Goal: Task Accomplishment & Management: Use online tool/utility

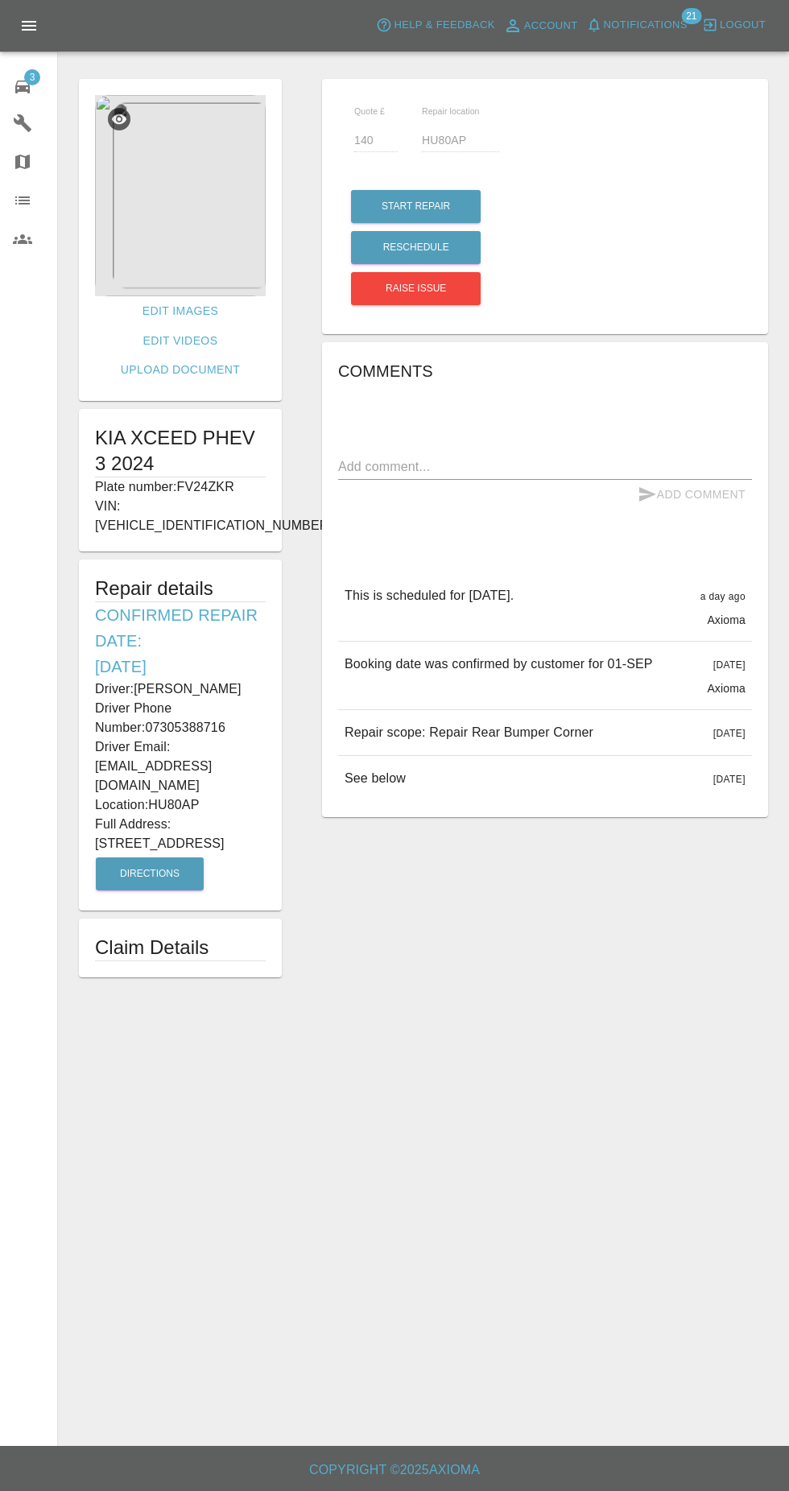
click at [36, 89] on div "3" at bounding box center [35, 84] width 45 height 23
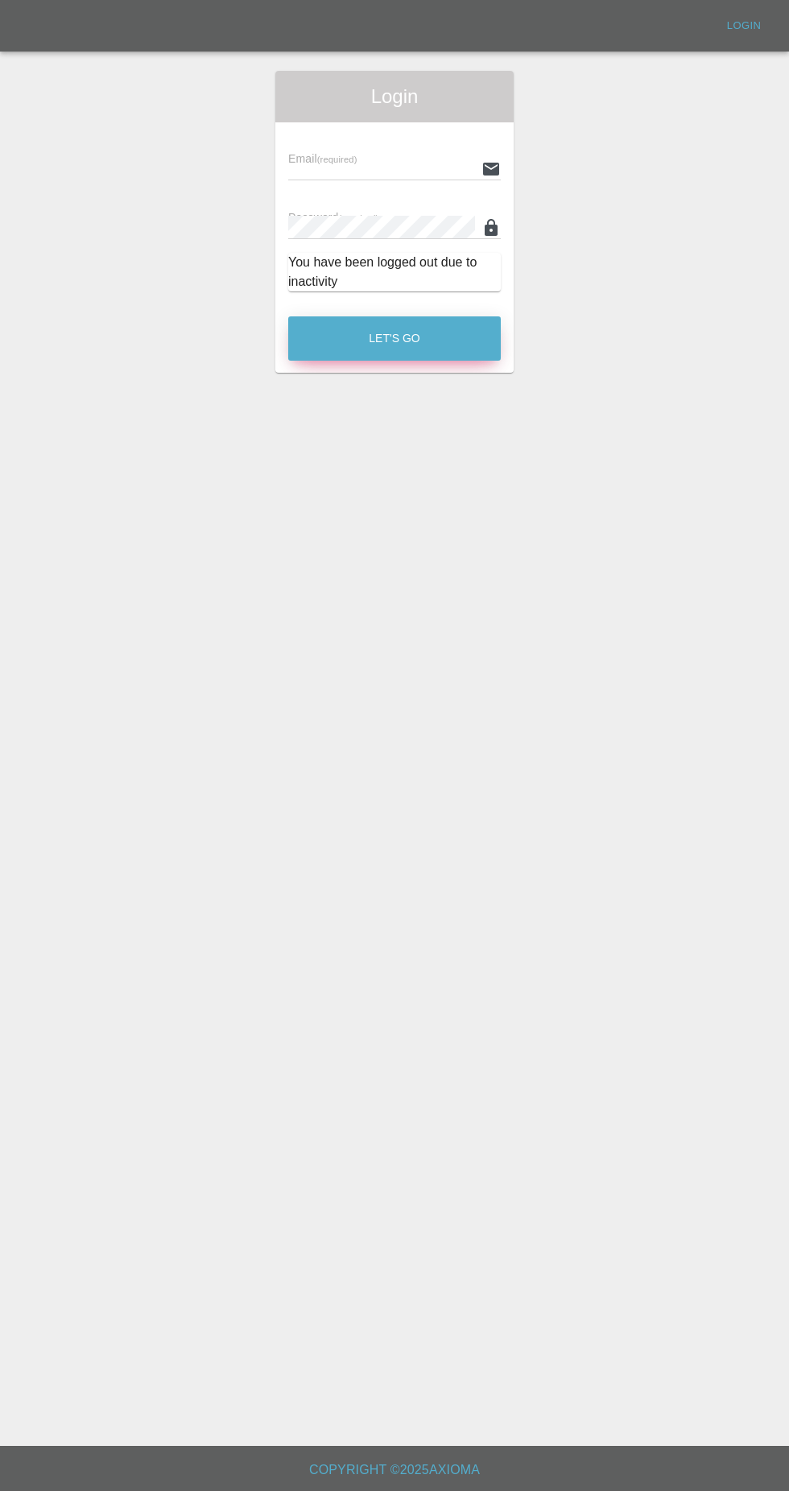
click at [382, 359] on button "Let's Go" at bounding box center [394, 338] width 213 height 44
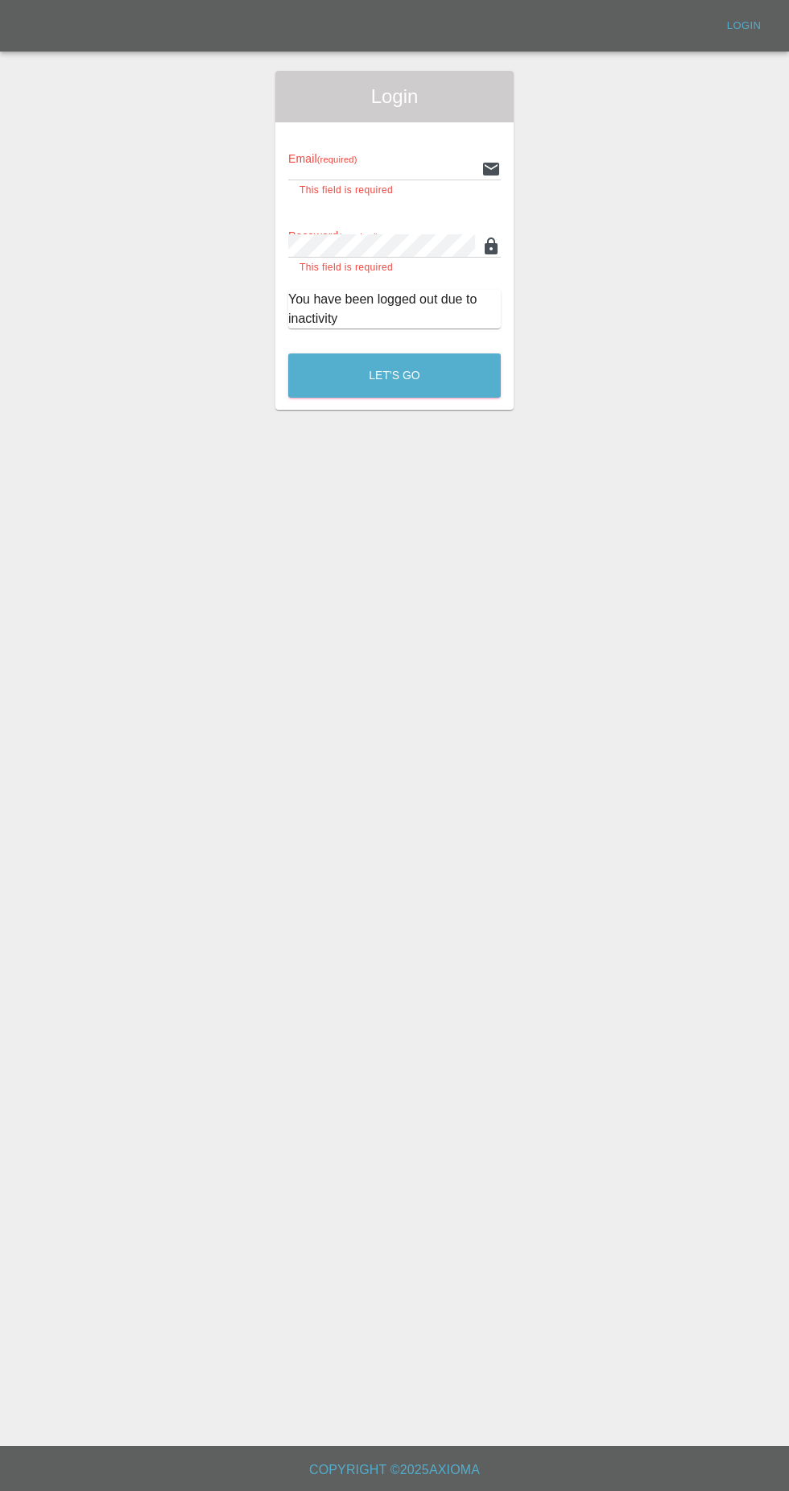
click at [327, 168] on input "text" at bounding box center [381, 168] width 187 height 23
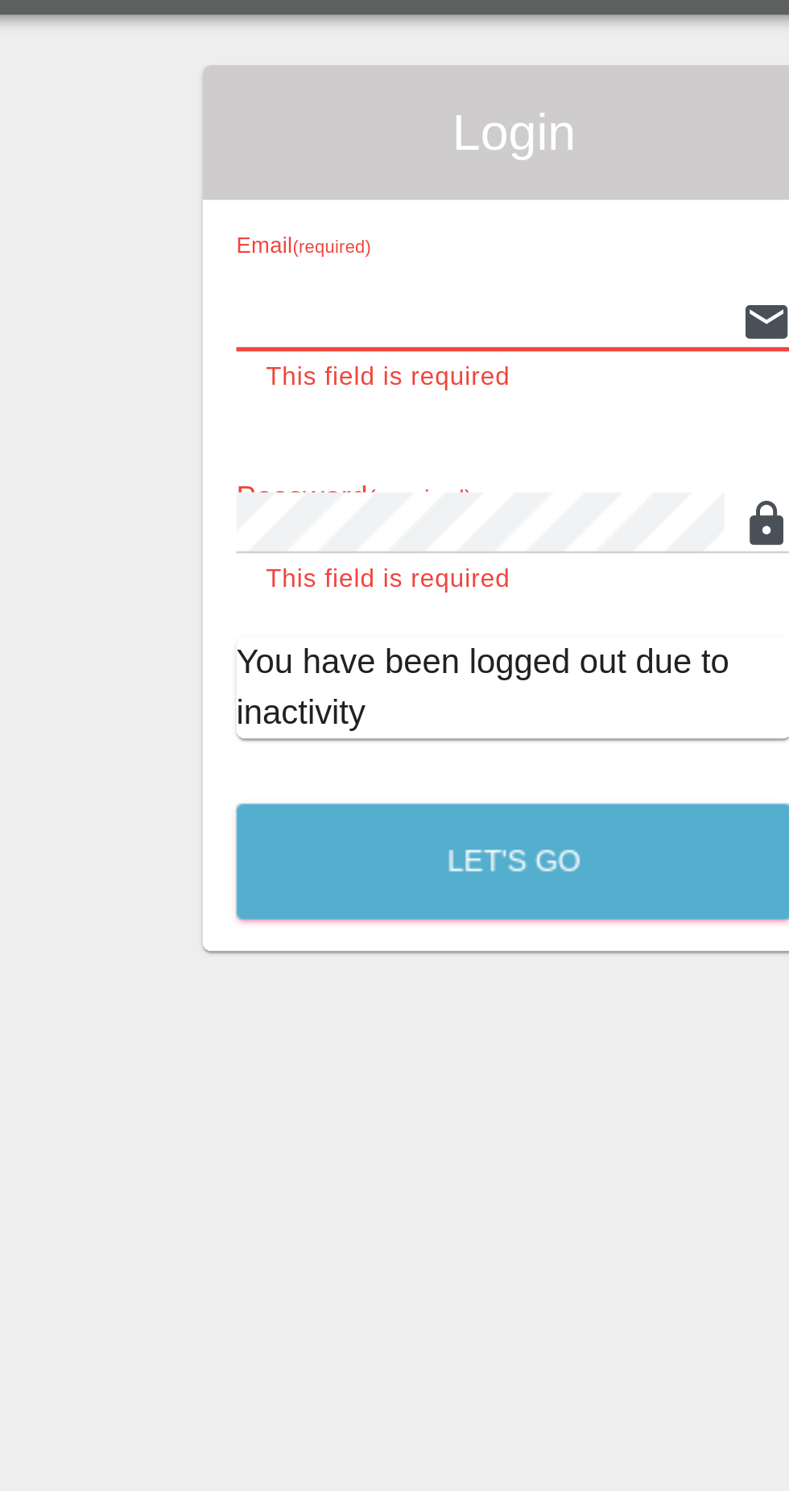
type input "[EMAIL_ADDRESS][DOMAIN_NAME]"
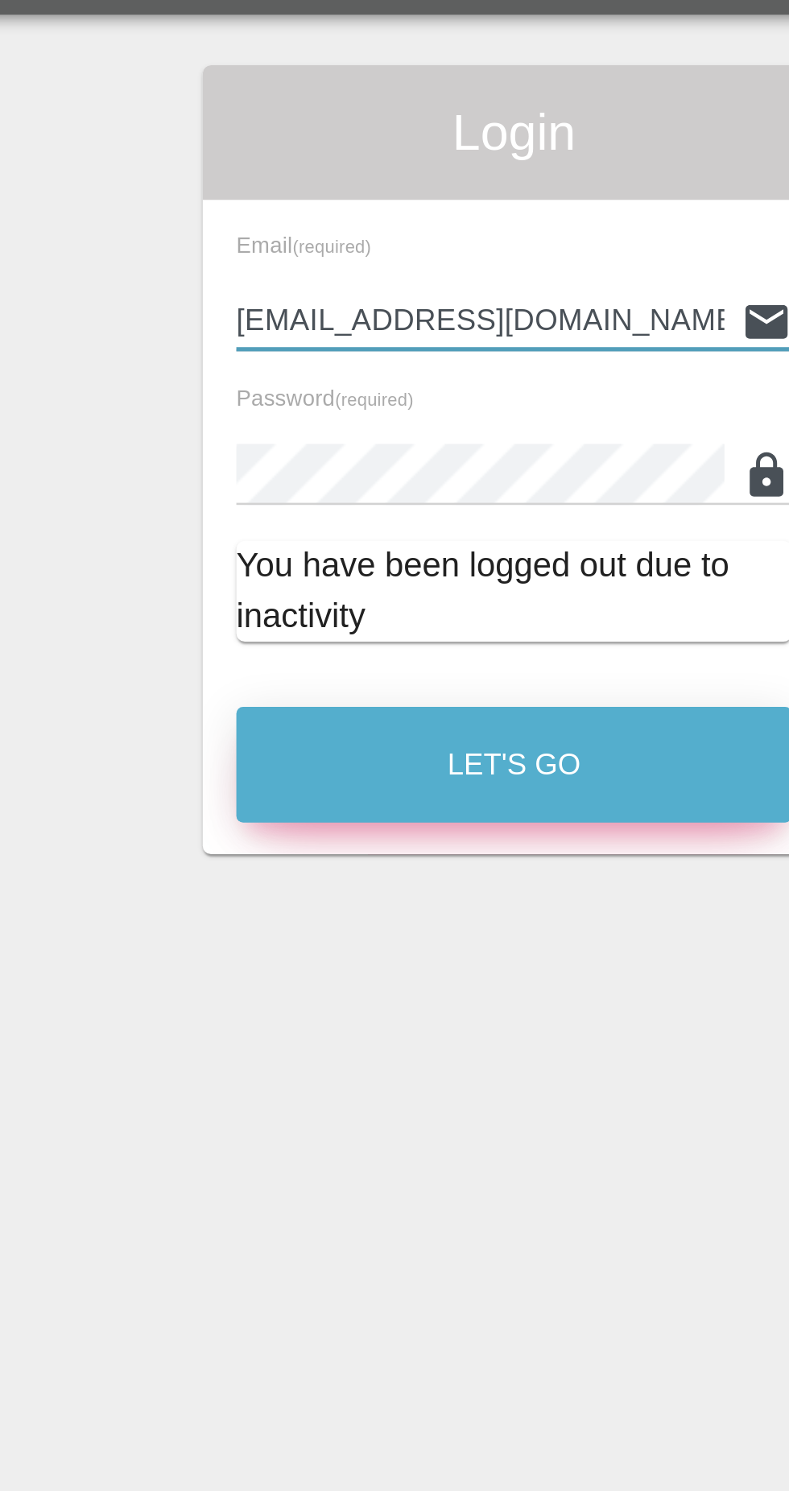
click at [340, 337] on button "Let's Go" at bounding box center [394, 338] width 213 height 44
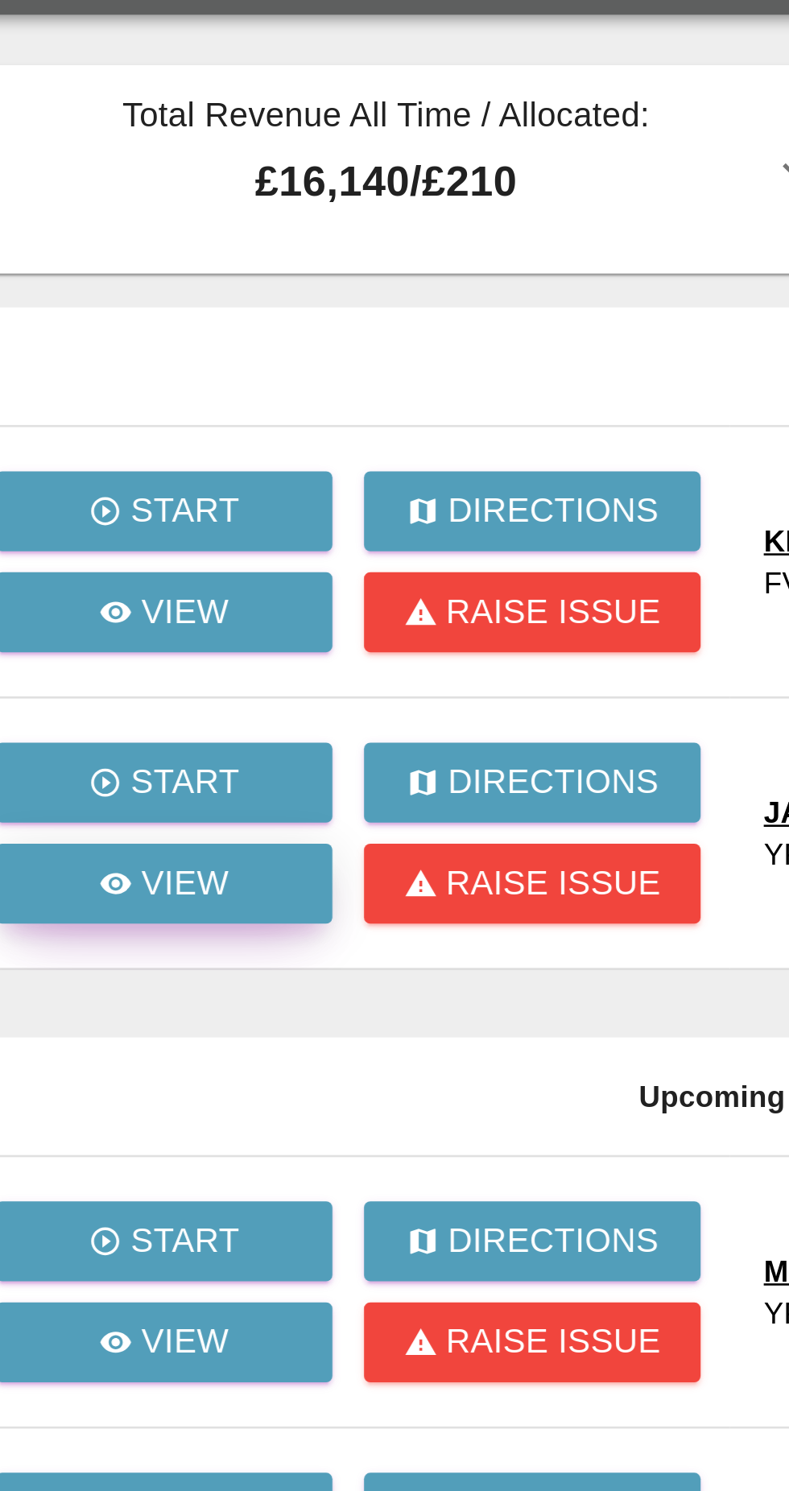
click at [159, 390] on p "View" at bounding box center [161, 383] width 34 height 19
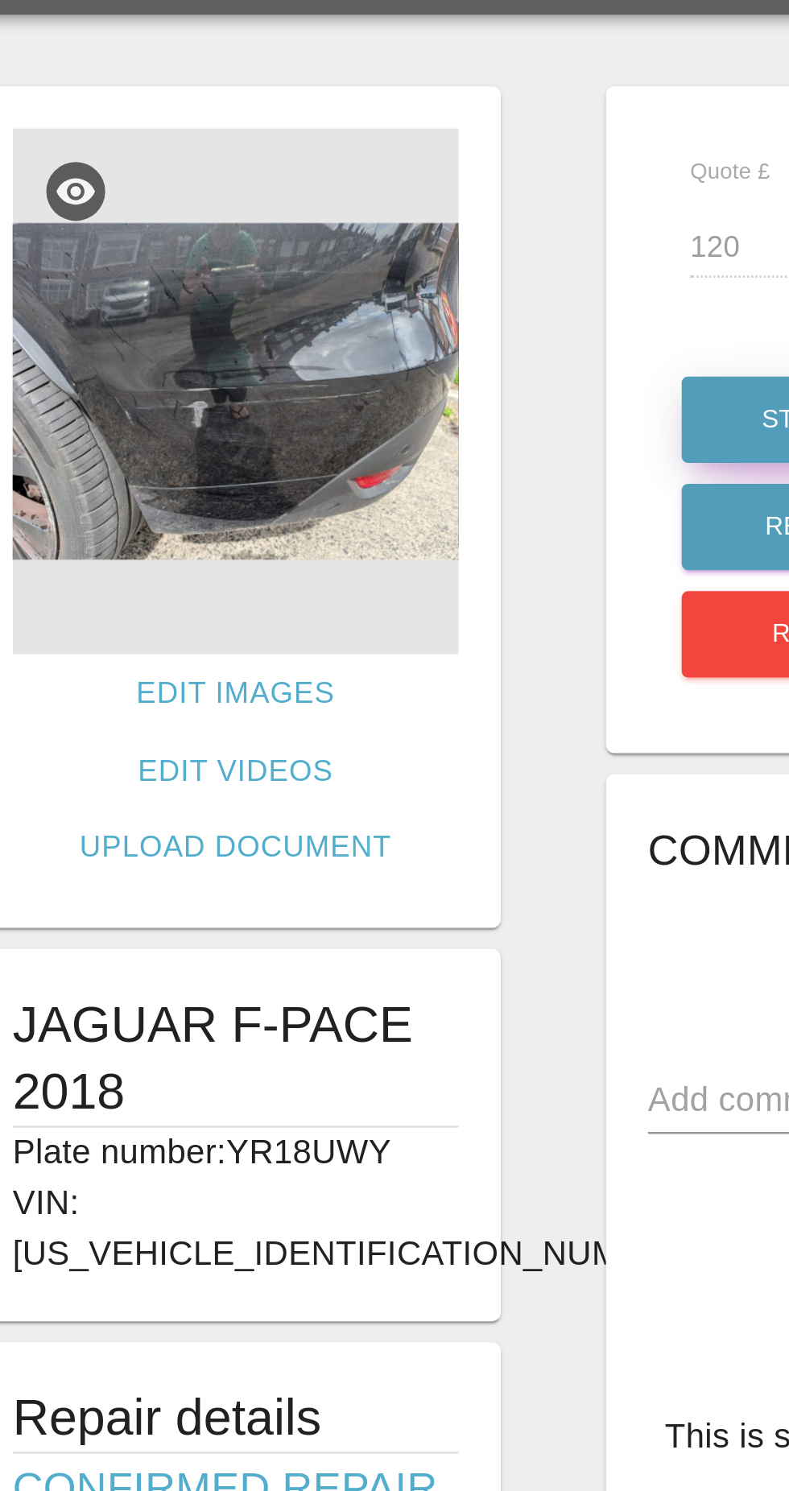
click at [369, 204] on button "Start Repair" at bounding box center [416, 206] width 130 height 33
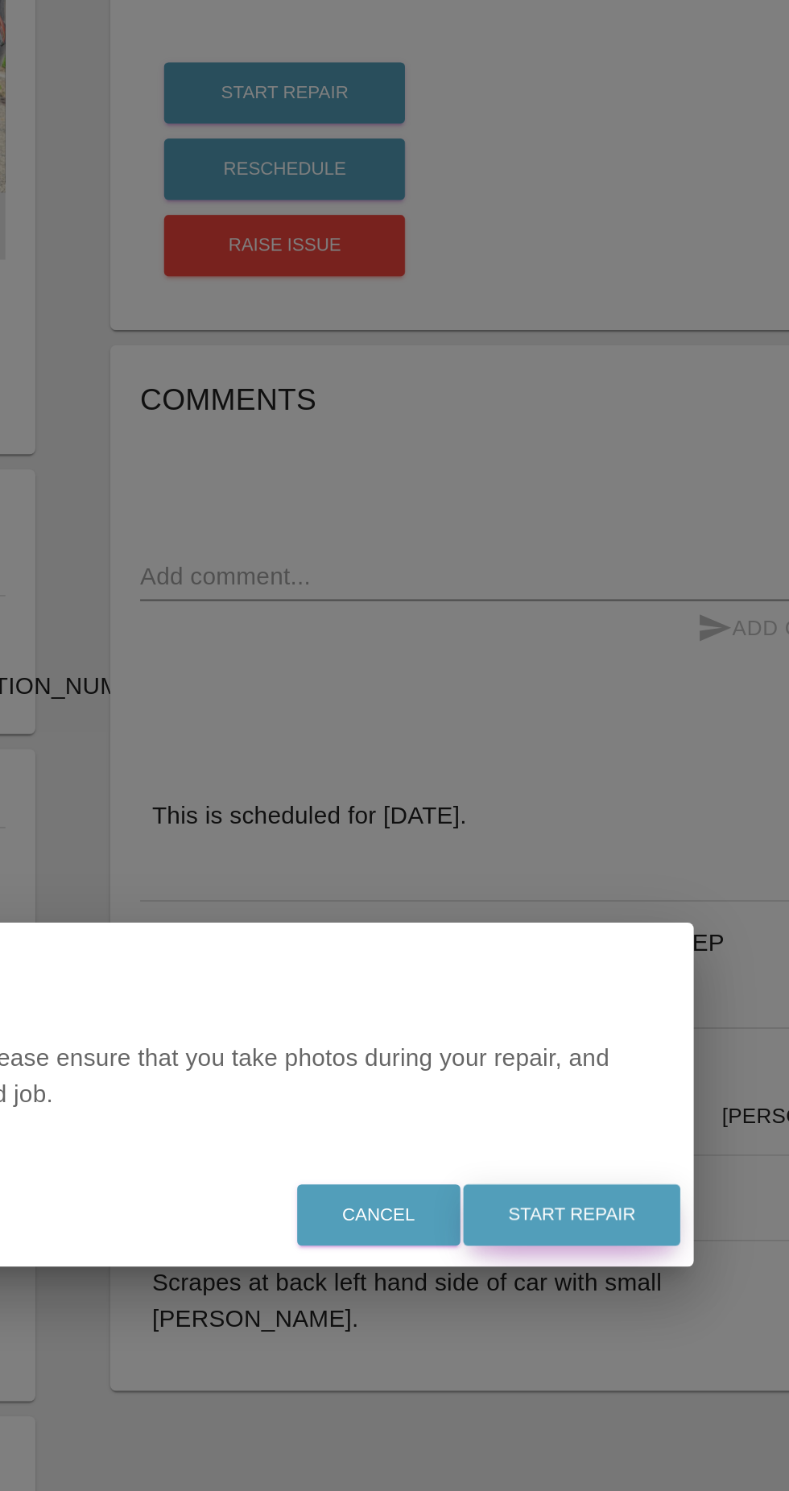
click at [580, 827] on button "Start Repair" at bounding box center [570, 810] width 117 height 33
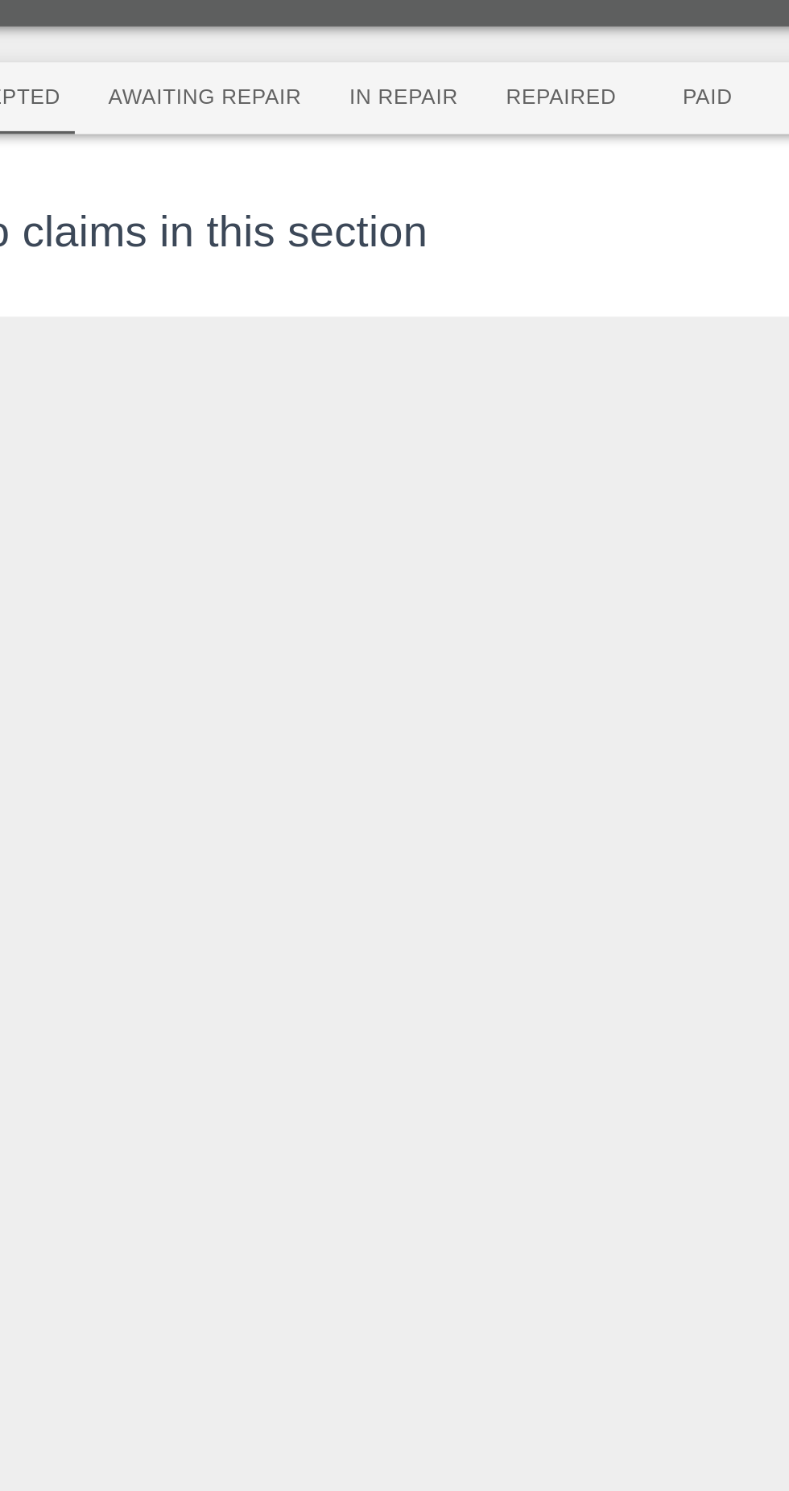
click at [226, 90] on button "Awaiting Repair" at bounding box center [225, 90] width 130 height 39
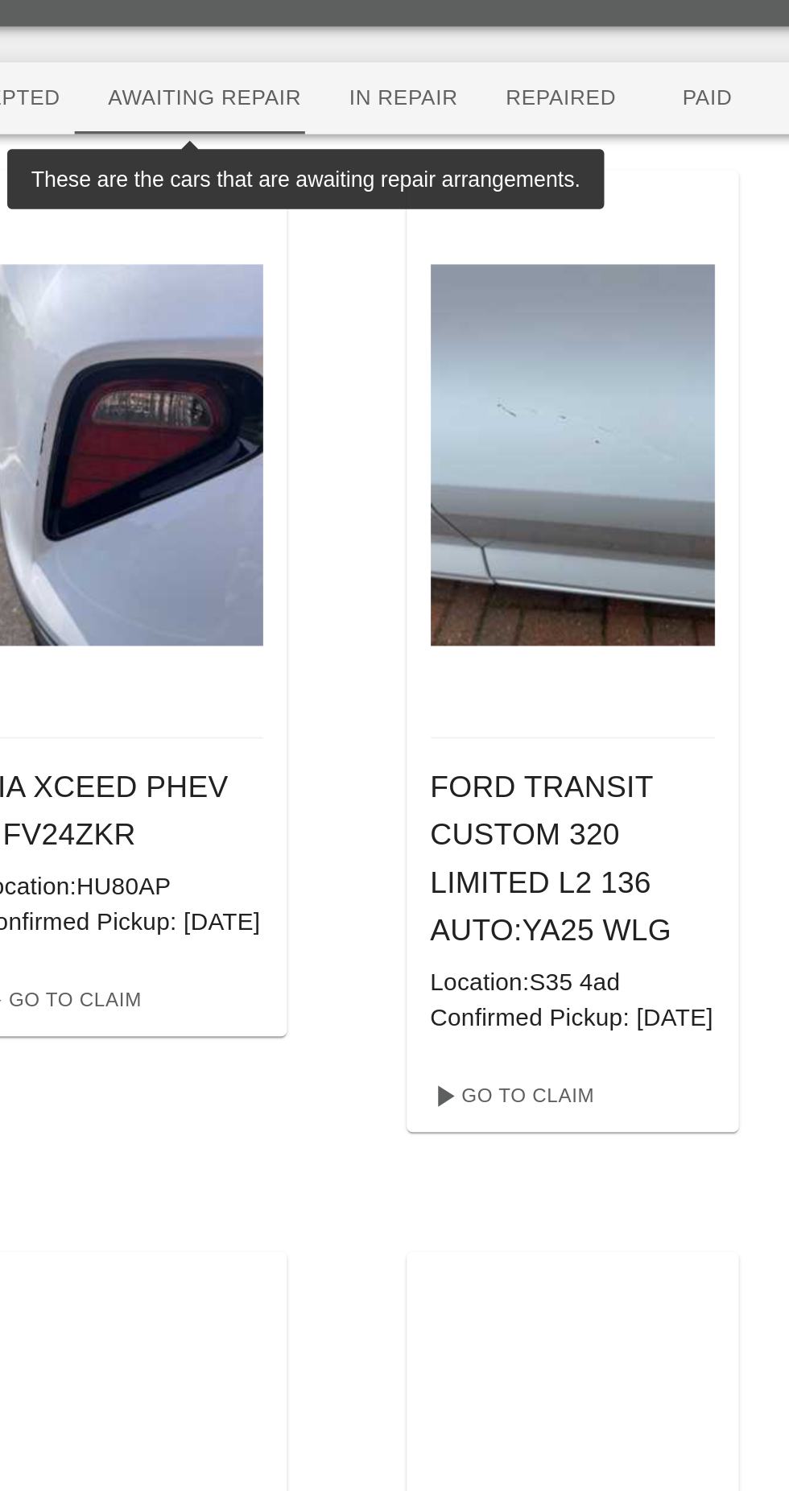
click at [333, 92] on button "In Repair" at bounding box center [333, 90] width 85 height 39
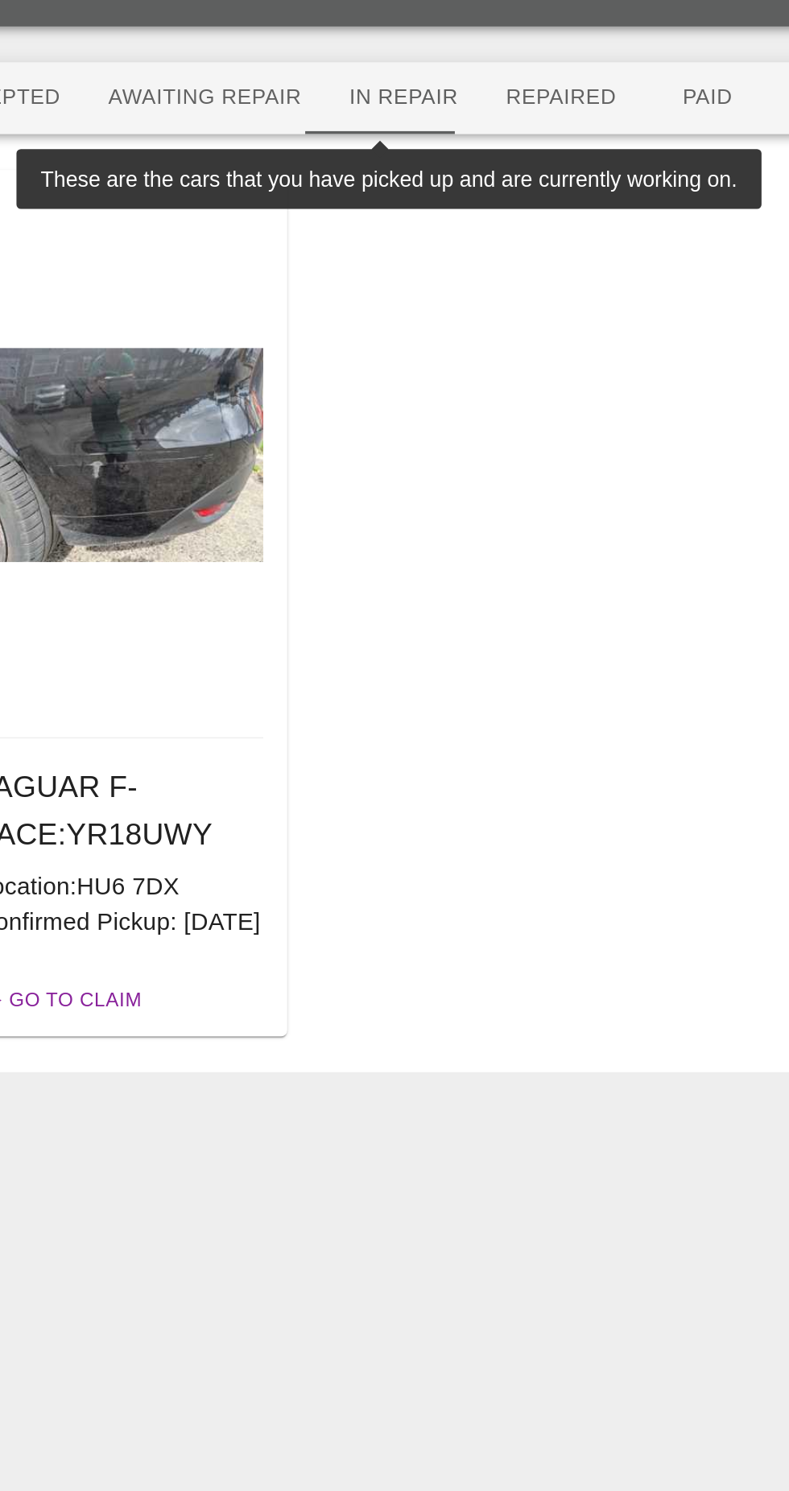
click at [170, 589] on link "Go To Claim" at bounding box center [146, 576] width 99 height 26
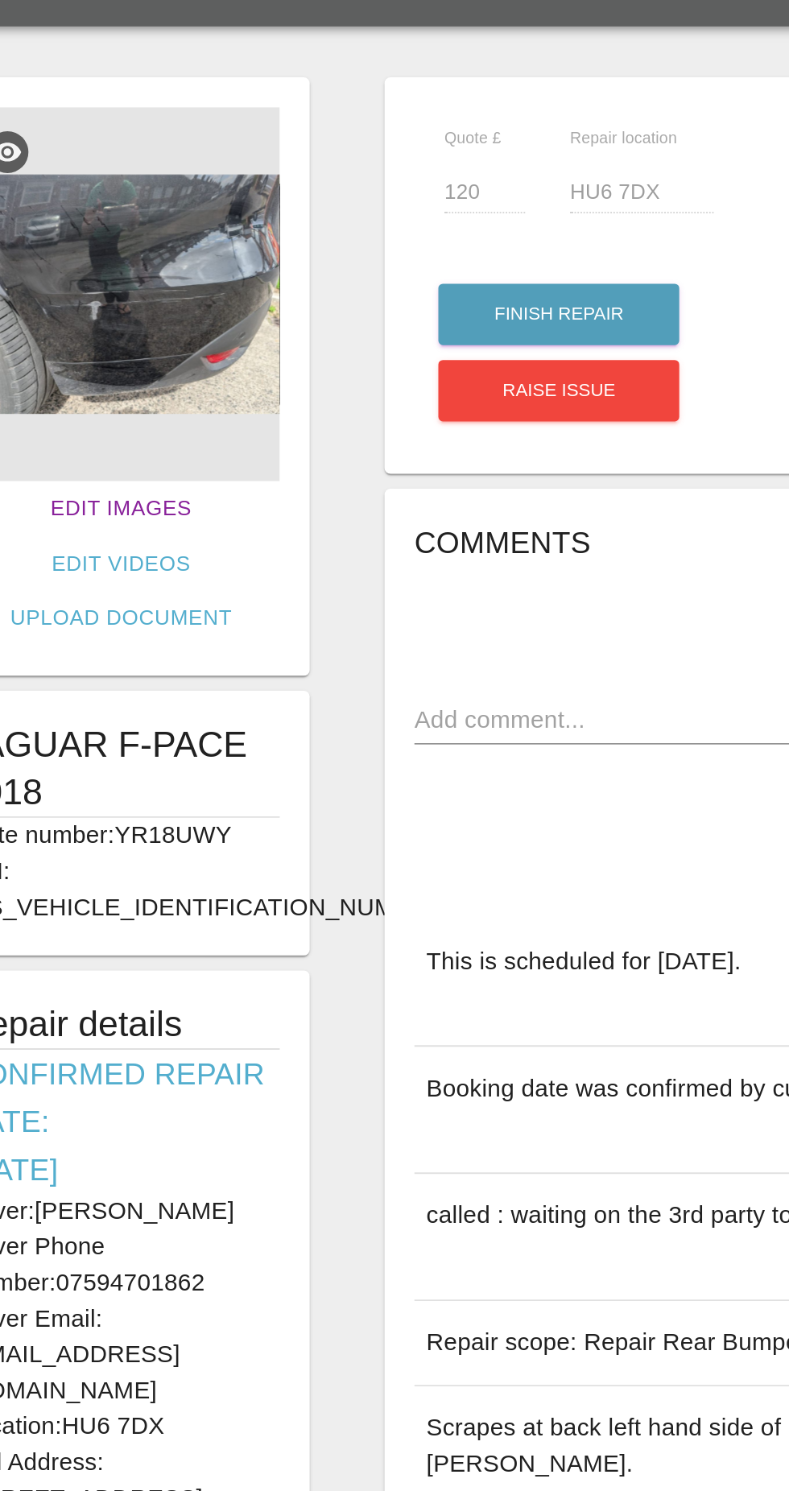
click at [153, 308] on link "Edit Images" at bounding box center [180, 311] width 89 height 30
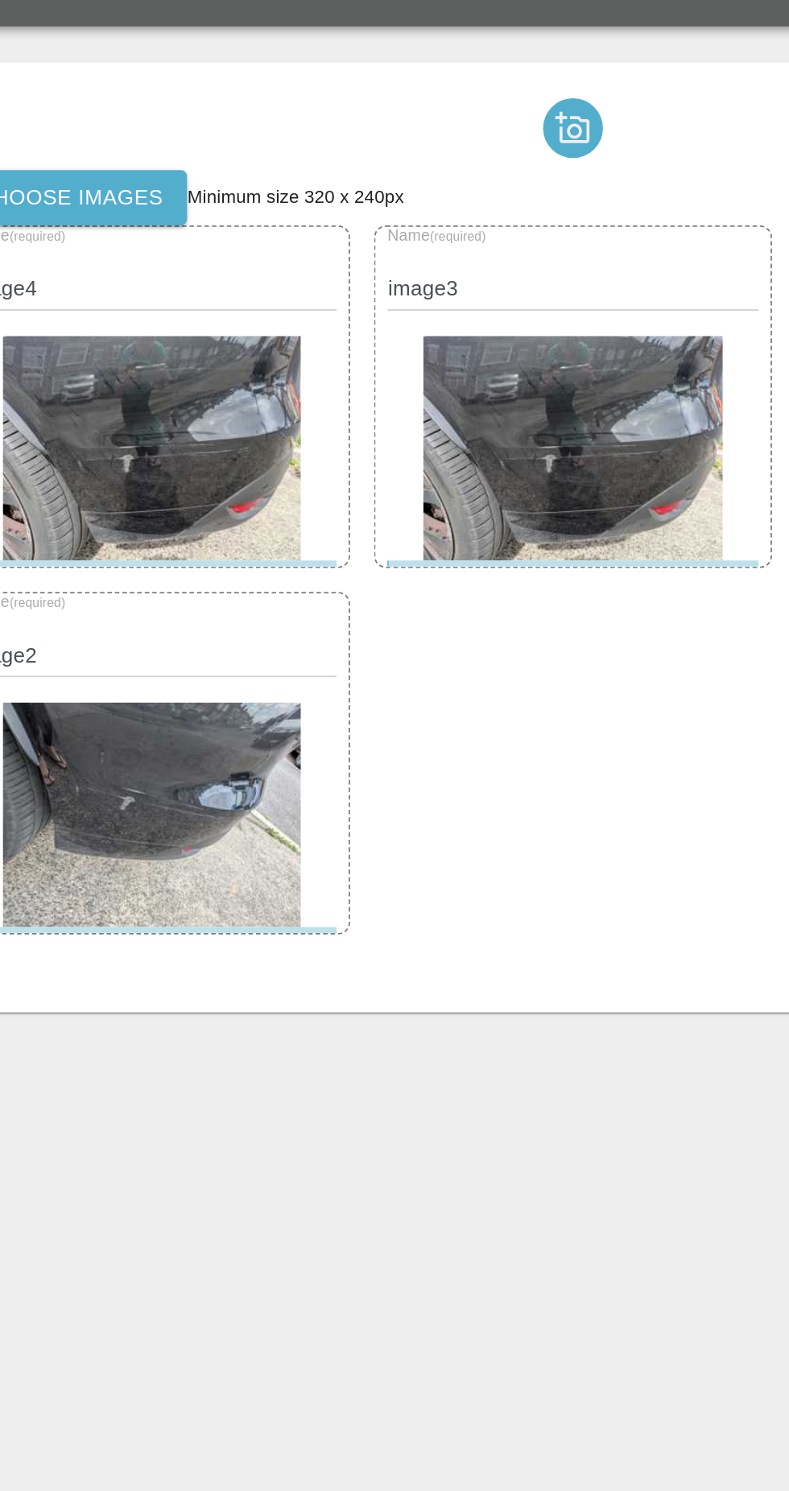
click at [155, 133] on label "Choose images" at bounding box center [153, 144] width 126 height 30
click at [0, 0] on input "Choose images" at bounding box center [0, 0] width 0 height 0
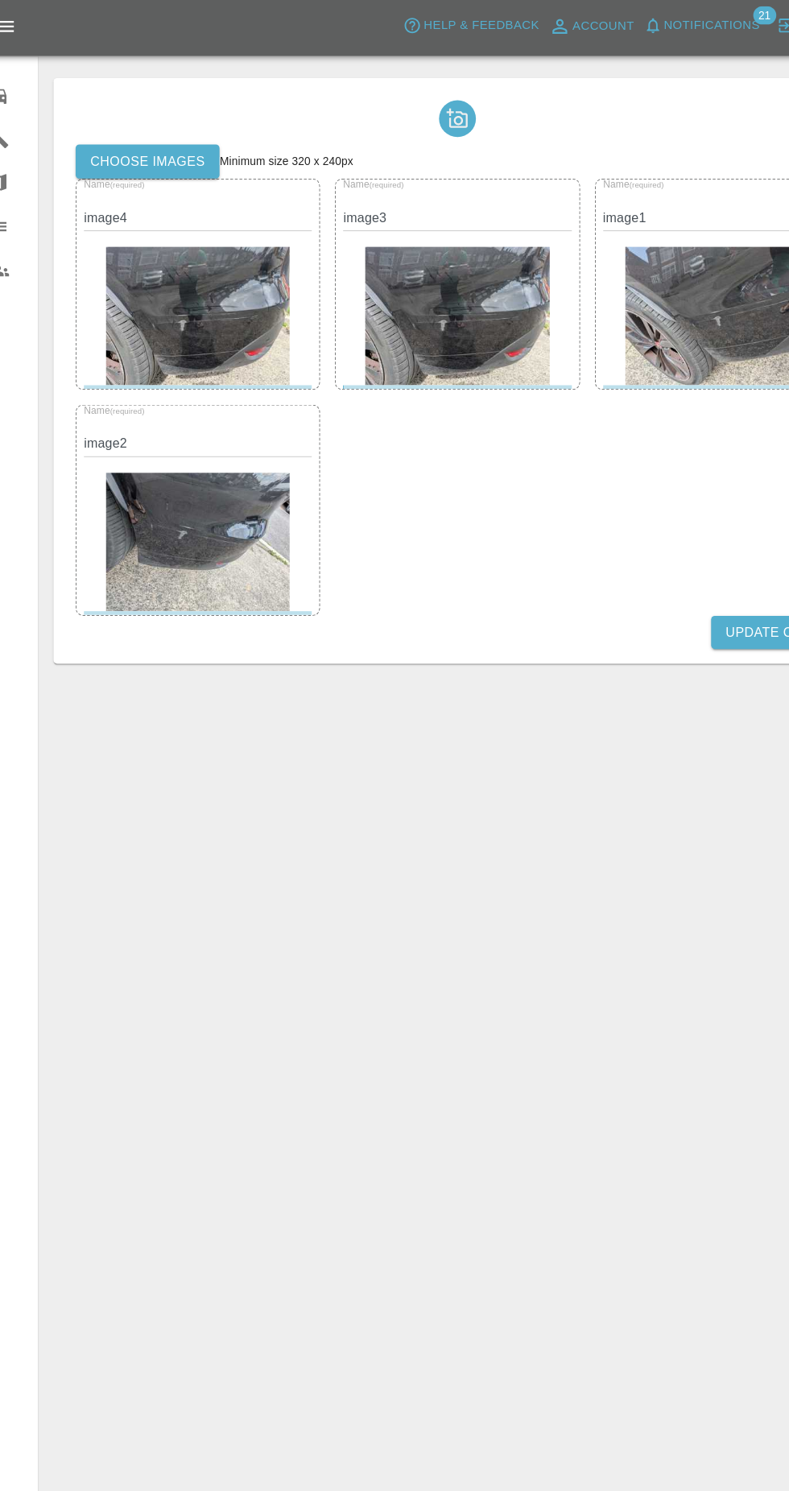
click at [676, 562] on button "Update Claim" at bounding box center [701, 555] width 112 height 30
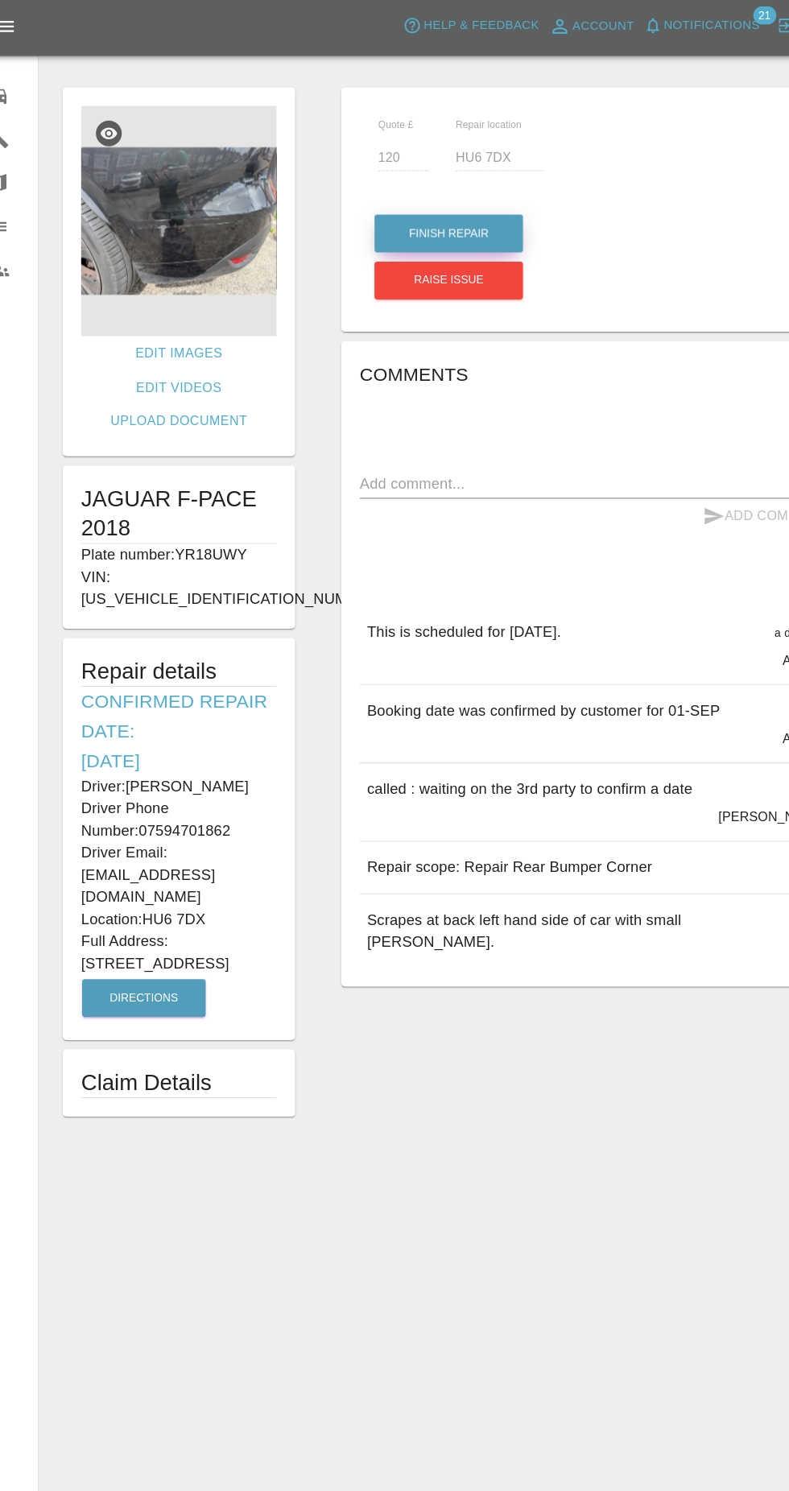
click at [382, 214] on button "Finish Repair" at bounding box center [416, 206] width 130 height 33
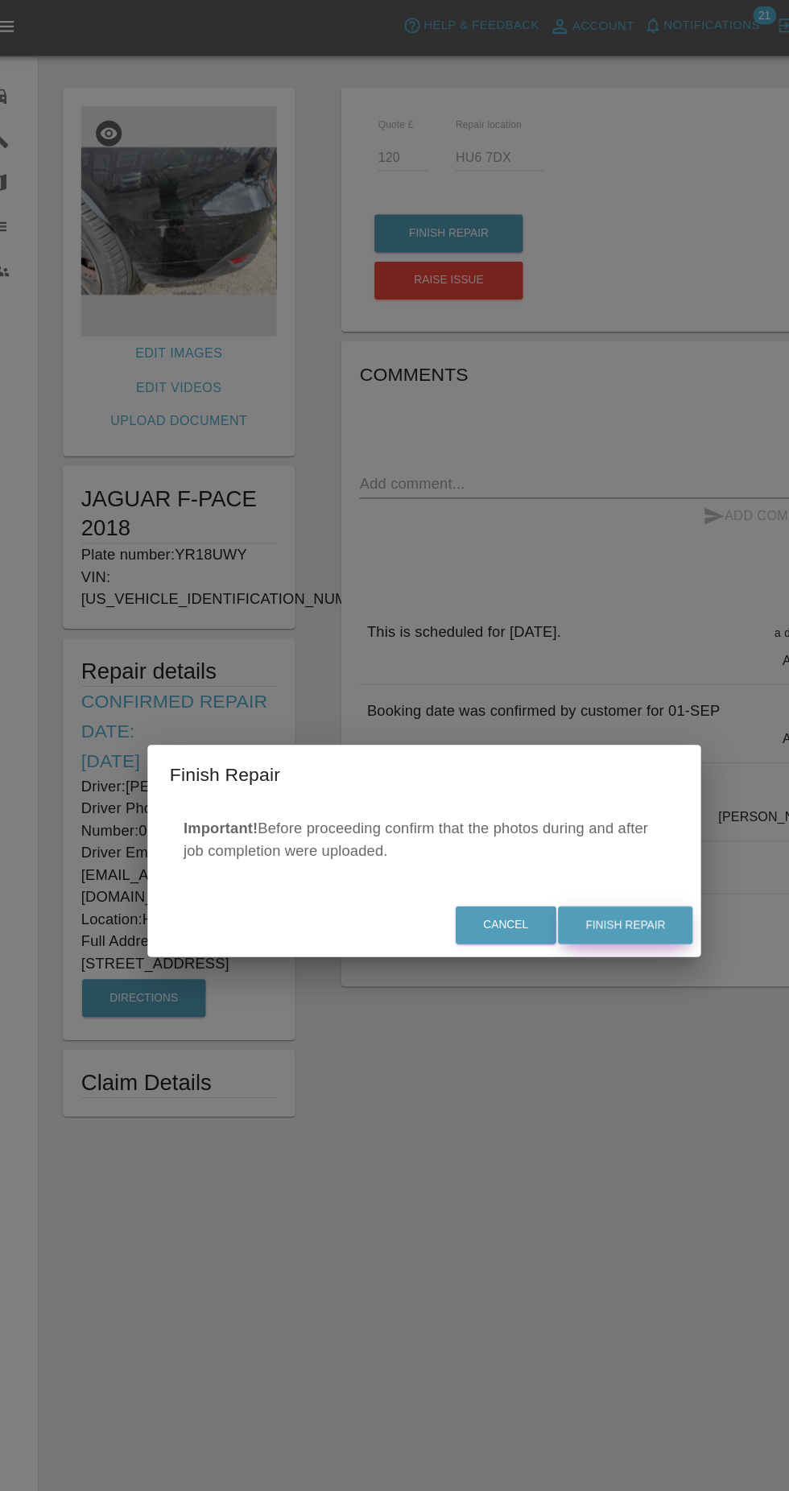
click at [601, 820] on button "Finish Repair" at bounding box center [570, 810] width 118 height 33
click at [598, 808] on div "Cancel Finish Repair" at bounding box center [394, 810] width 483 height 54
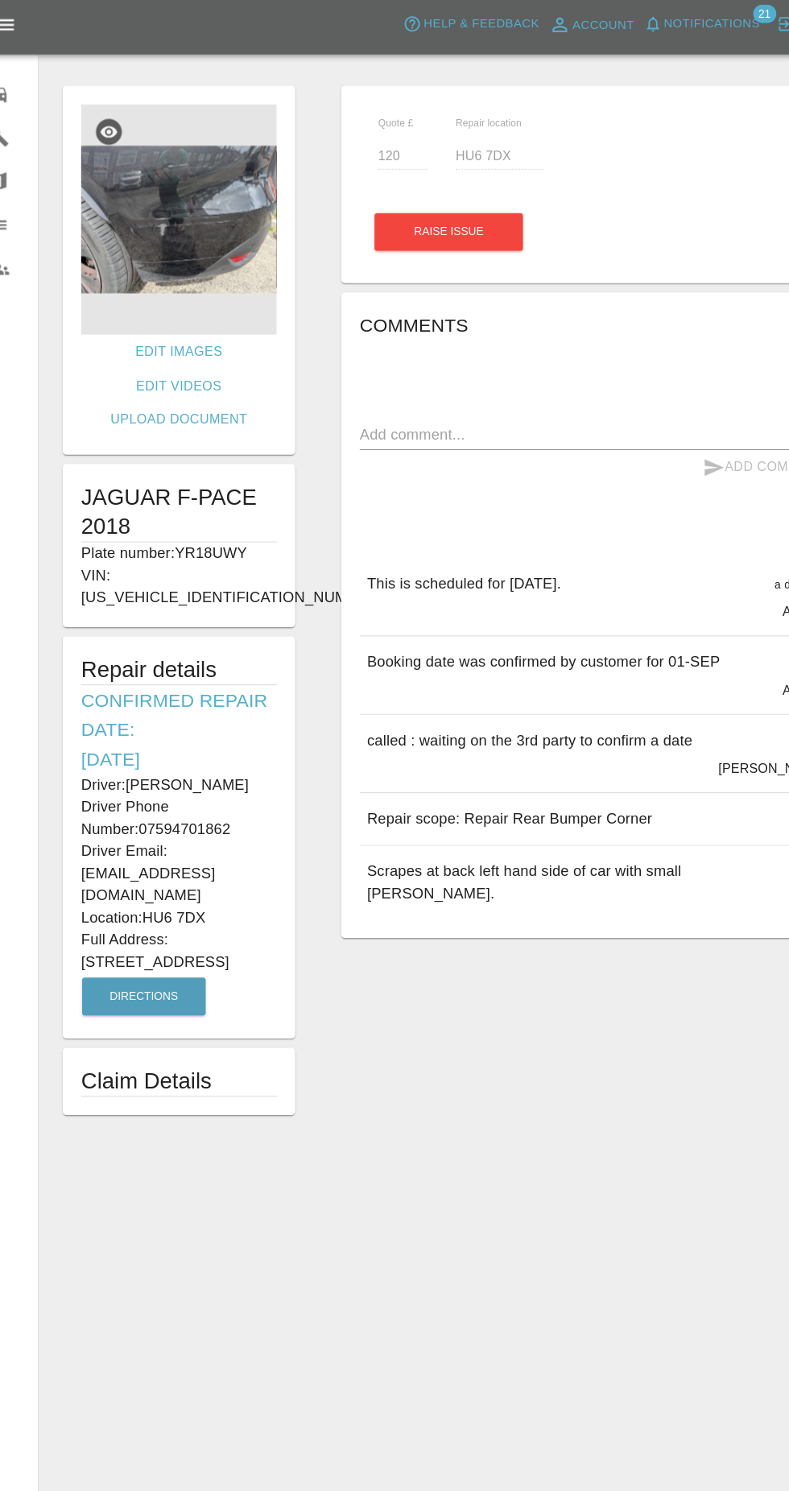
click at [52, 94] on div at bounding box center [35, 84] width 45 height 23
